Goal: Find specific page/section: Find specific page/section

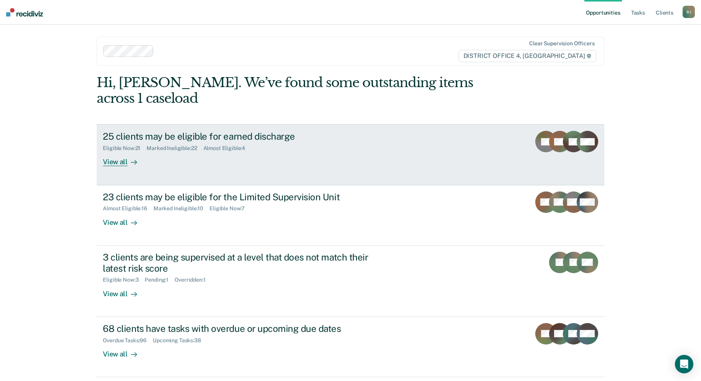
click at [116, 151] on div "View all" at bounding box center [124, 158] width 43 height 15
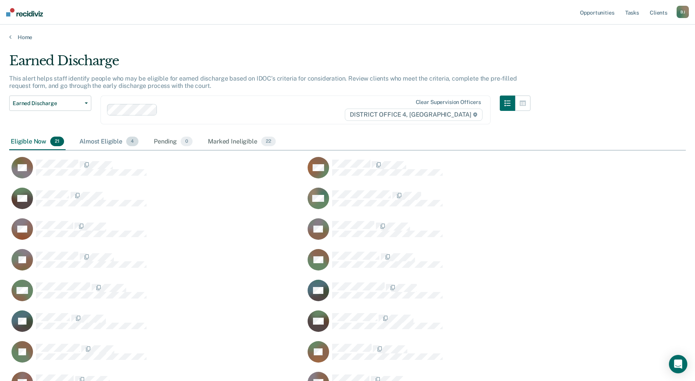
click at [130, 143] on span "4" at bounding box center [132, 142] width 12 height 10
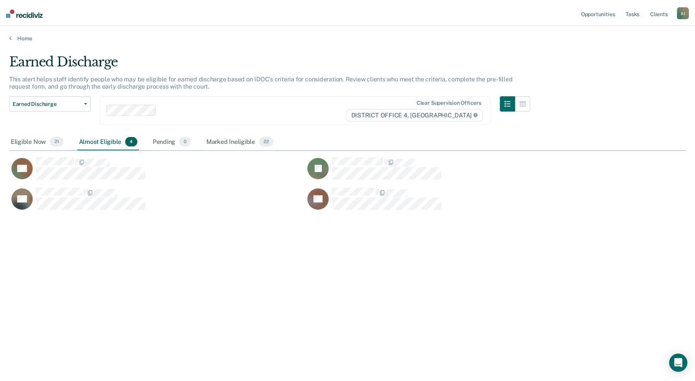
scroll to position [6, 6]
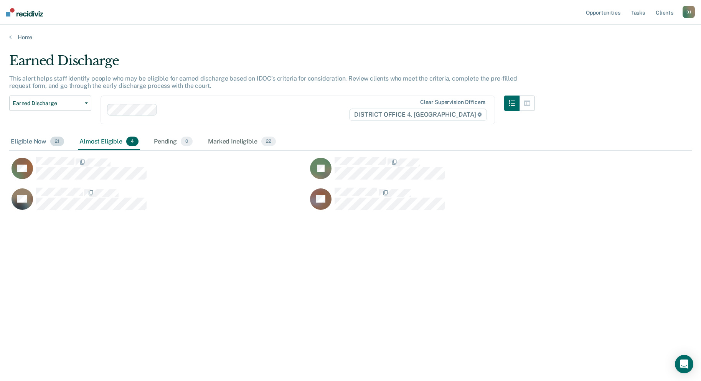
click at [55, 140] on span "21" at bounding box center [57, 142] width 14 height 10
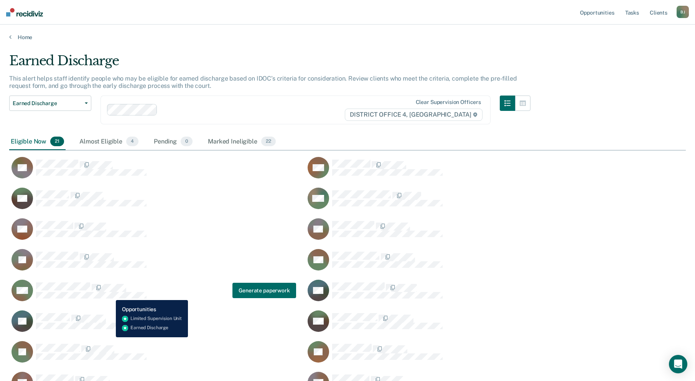
scroll to position [168, 0]
